Goal: Task Accomplishment & Management: Use online tool/utility

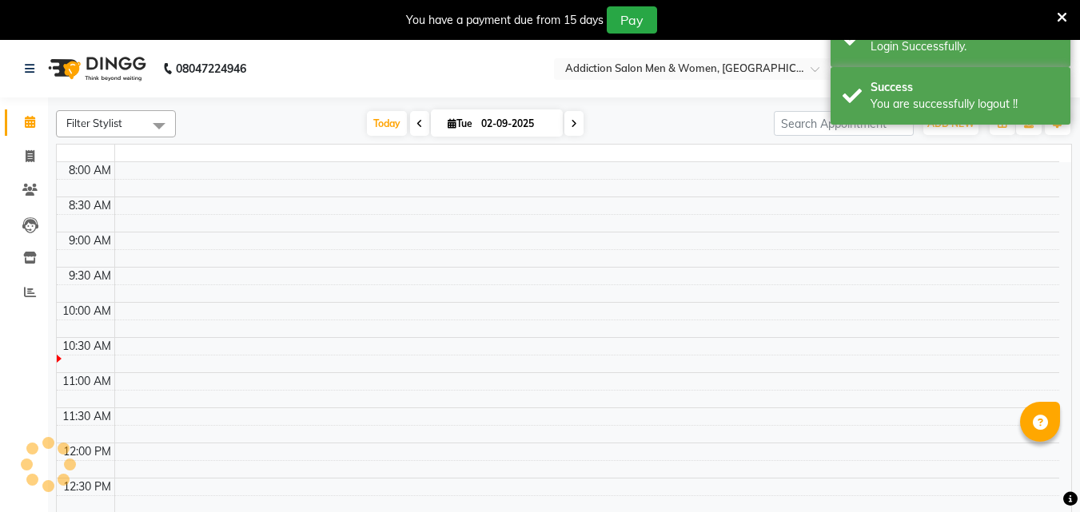
select select "en"
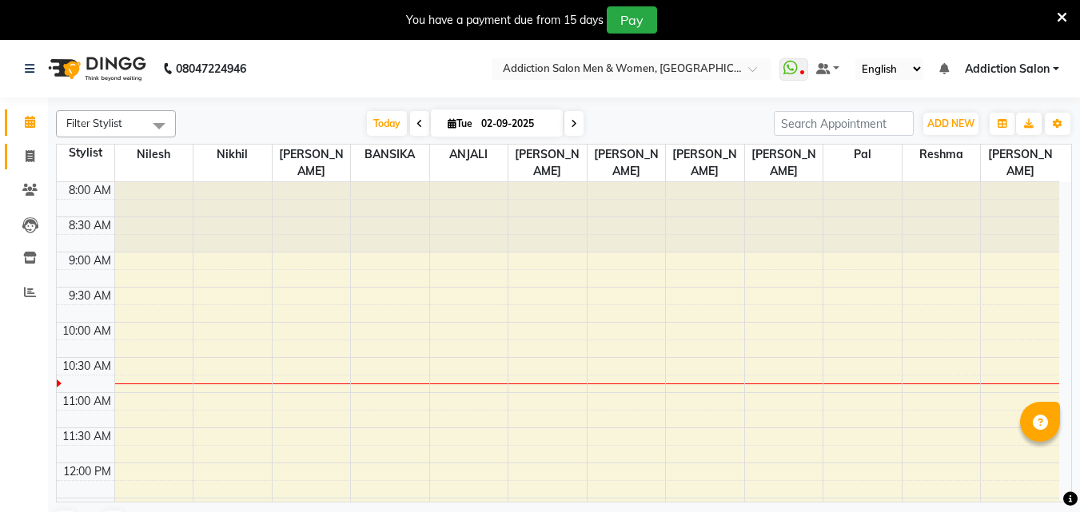
click at [34, 165] on link "Invoice" at bounding box center [24, 157] width 38 height 26
select select "service"
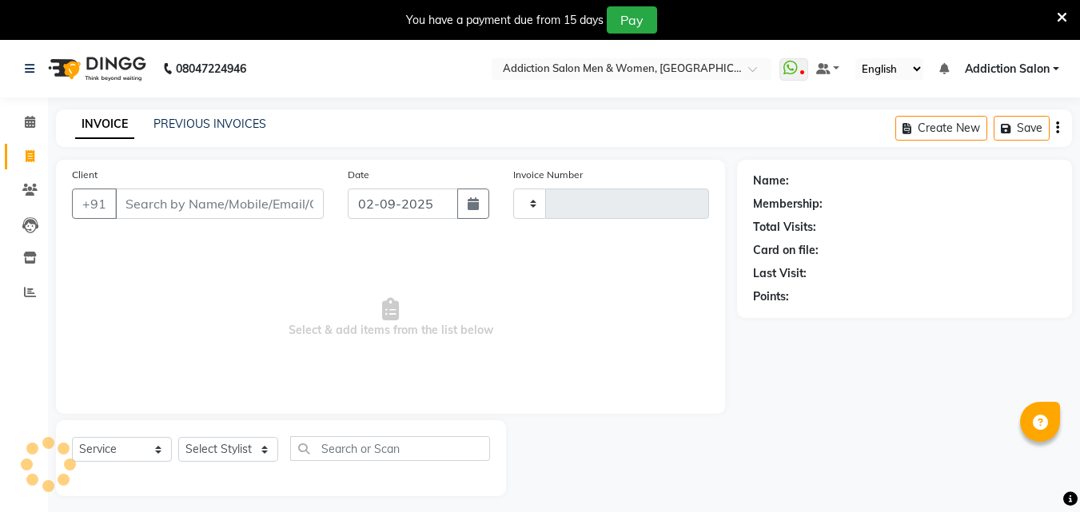
type input "3781"
select select "6595"
click at [22, 296] on span at bounding box center [30, 293] width 28 height 18
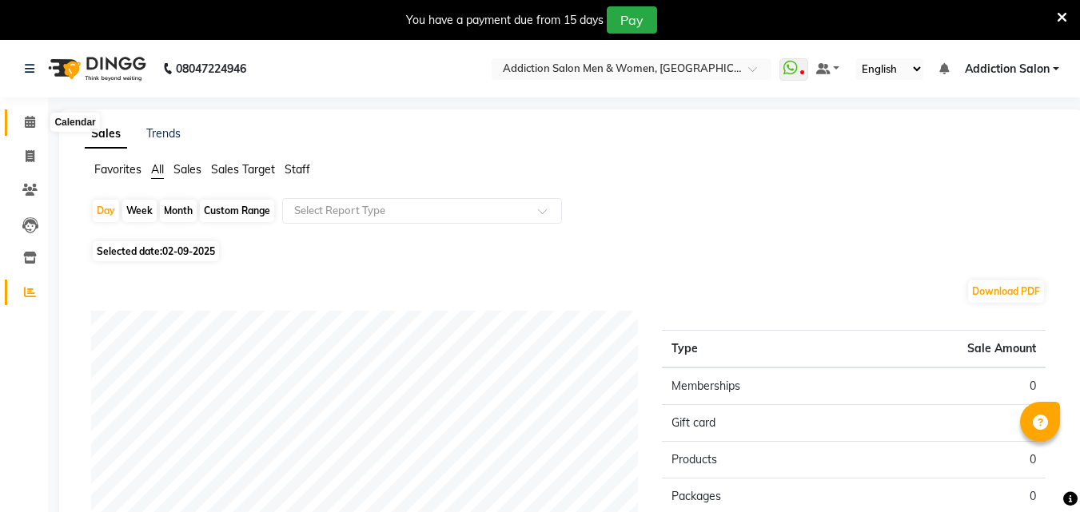
click at [34, 115] on span at bounding box center [30, 122] width 28 height 18
